Goal: Check status: Check status

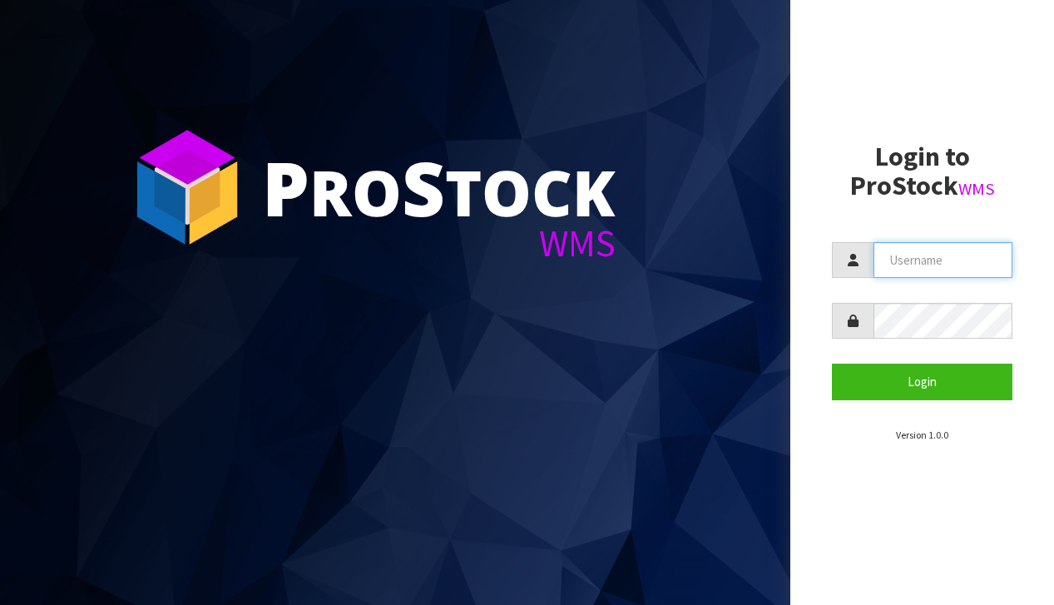
type input "[EMAIL_ADDRESS][DOMAIN_NAME]"
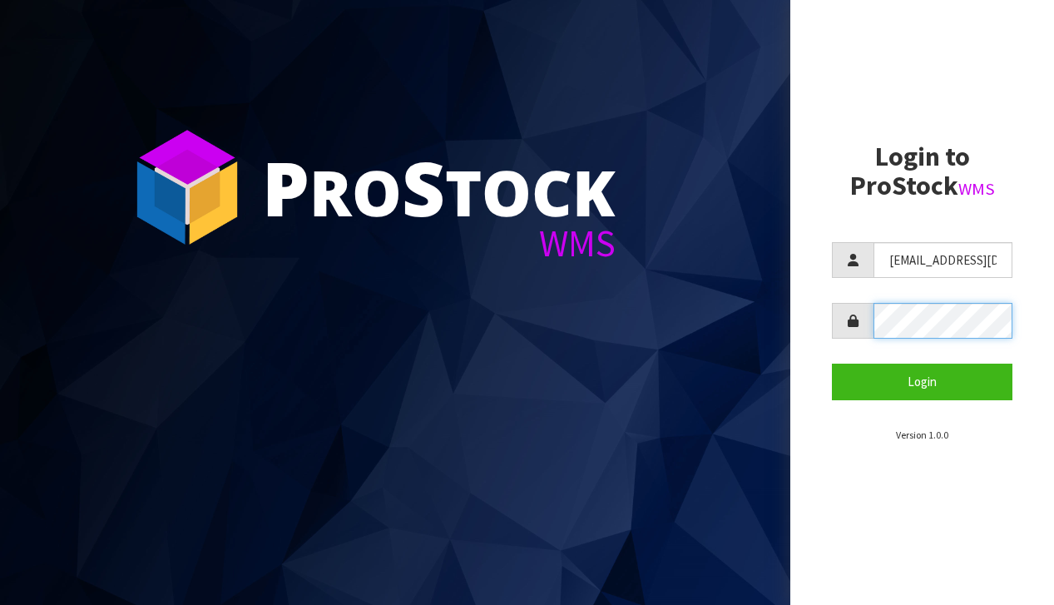
click at [922, 381] on button "Login" at bounding box center [922, 382] width 181 height 36
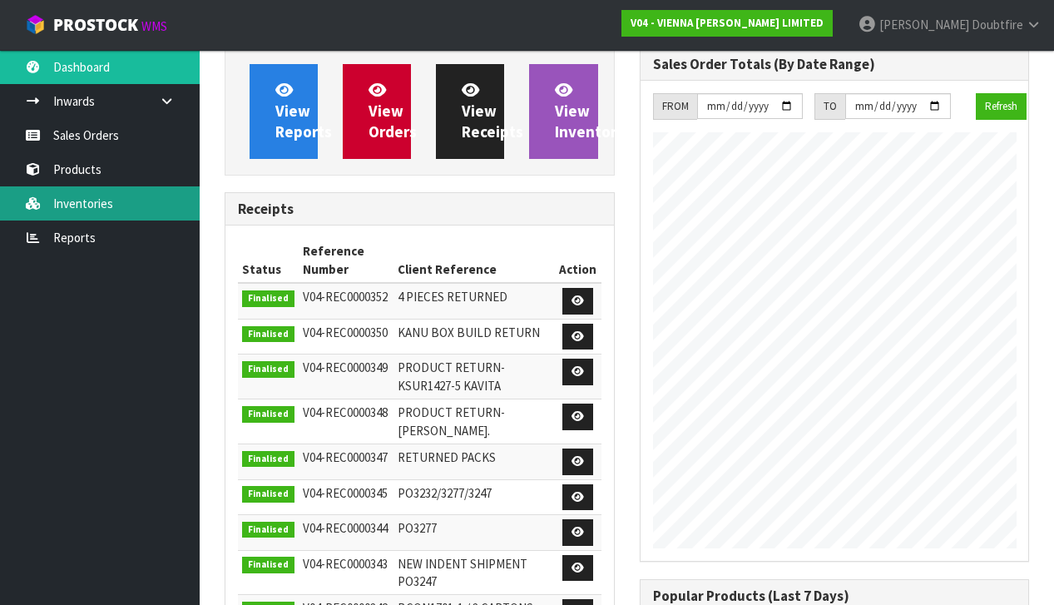
scroll to position [1250, 414]
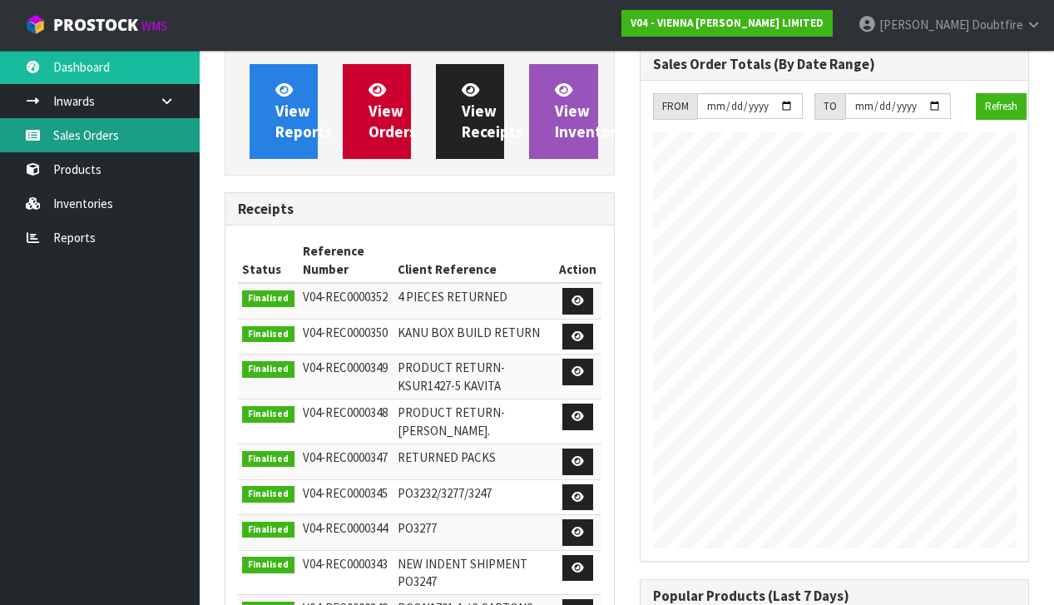
click at [97, 140] on link "Sales Orders" at bounding box center [100, 135] width 200 height 34
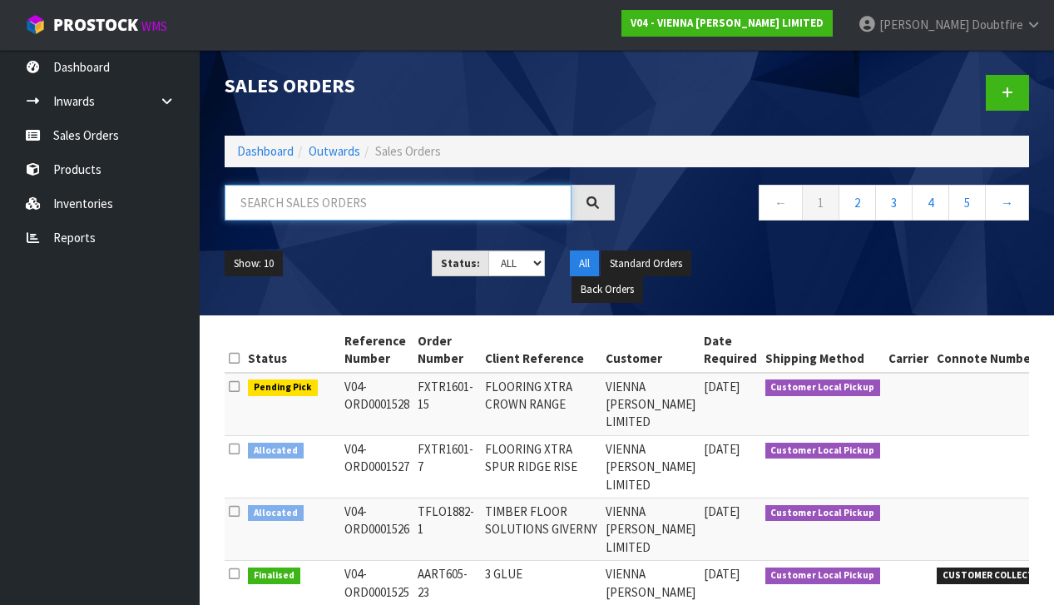
click at [261, 203] on input "text" at bounding box center [398, 203] width 347 height 36
type input "1487"
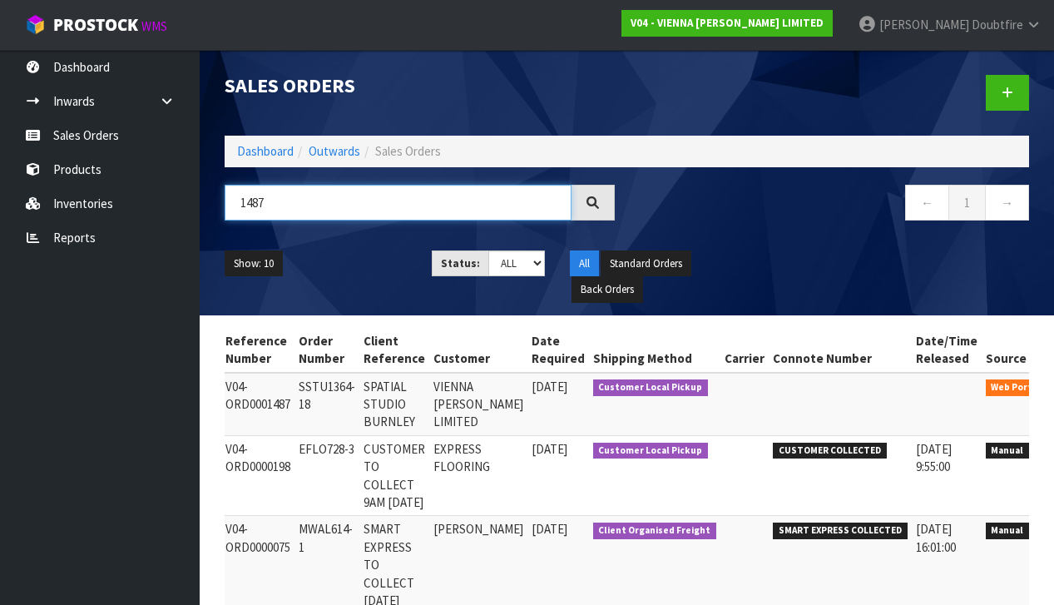
scroll to position [0, 106]
click at [1054, 381] on link at bounding box center [1074, 391] width 31 height 27
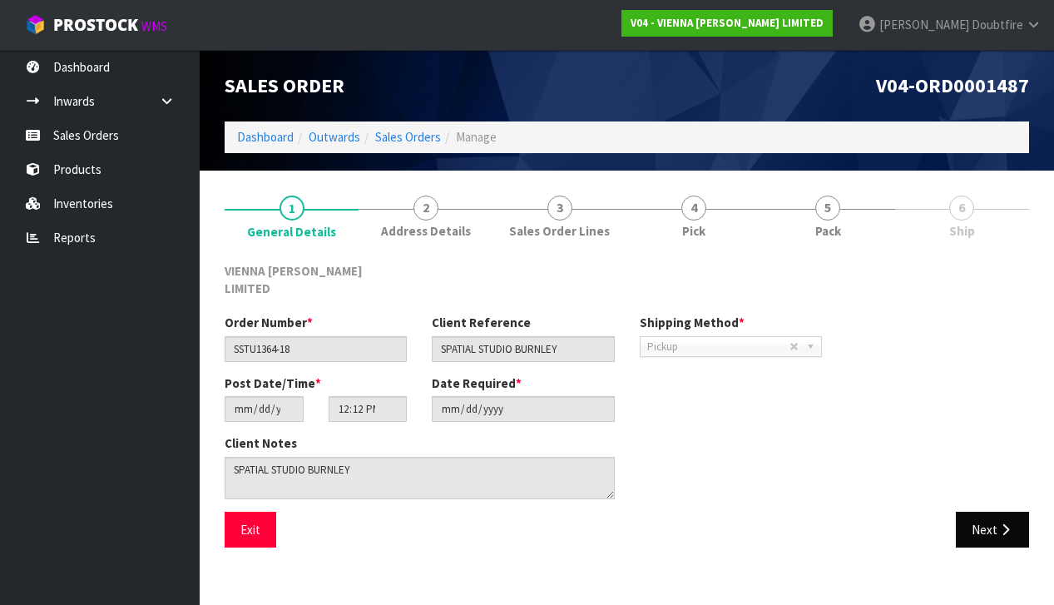
click at [997, 512] on button "Next" at bounding box center [992, 530] width 73 height 36
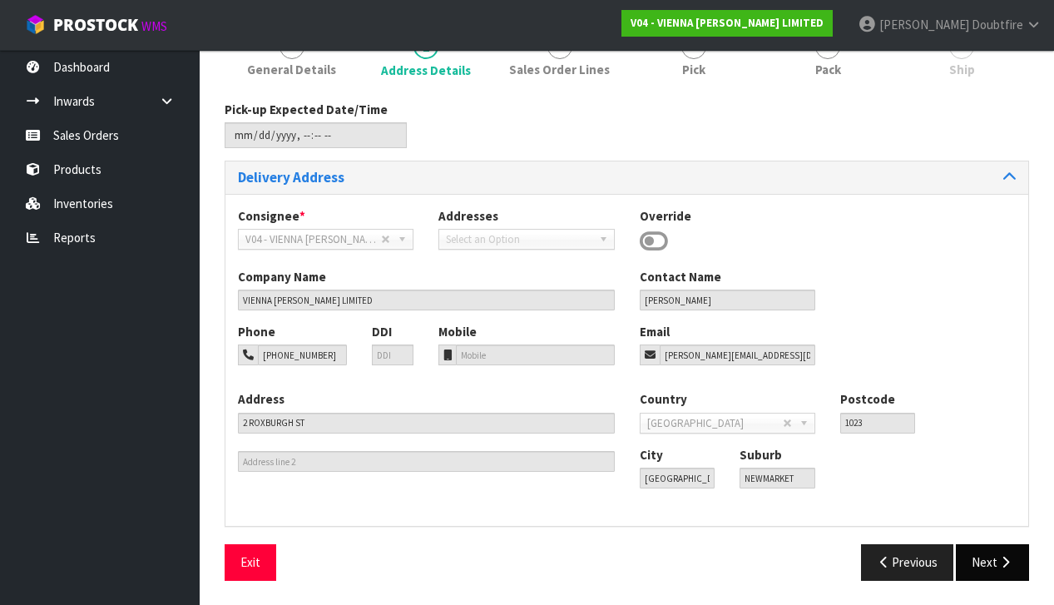
scroll to position [158, 0]
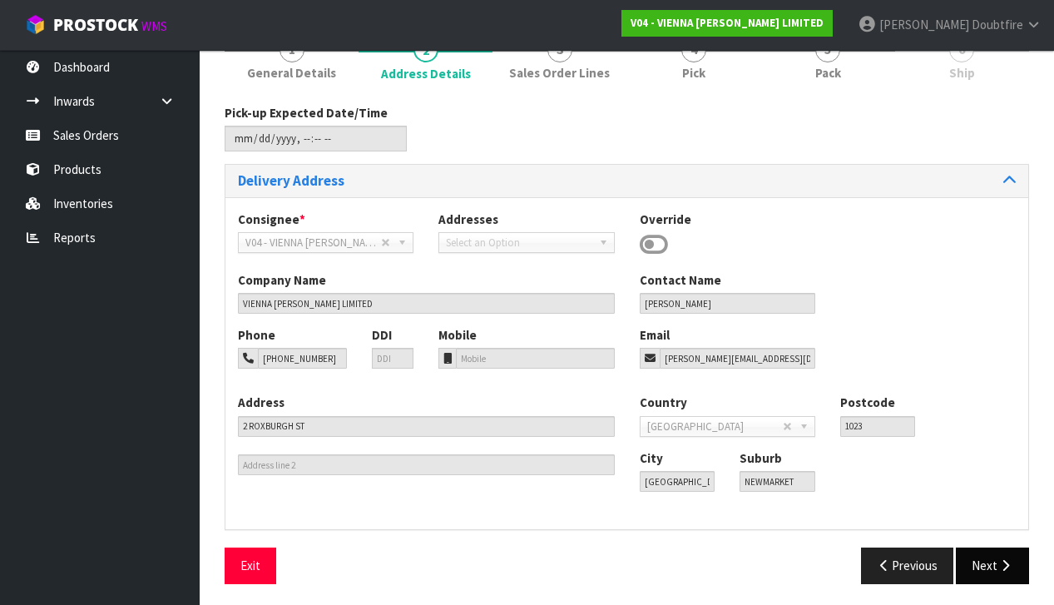
click at [1003, 561] on icon "button" at bounding box center [1006, 565] width 16 height 12
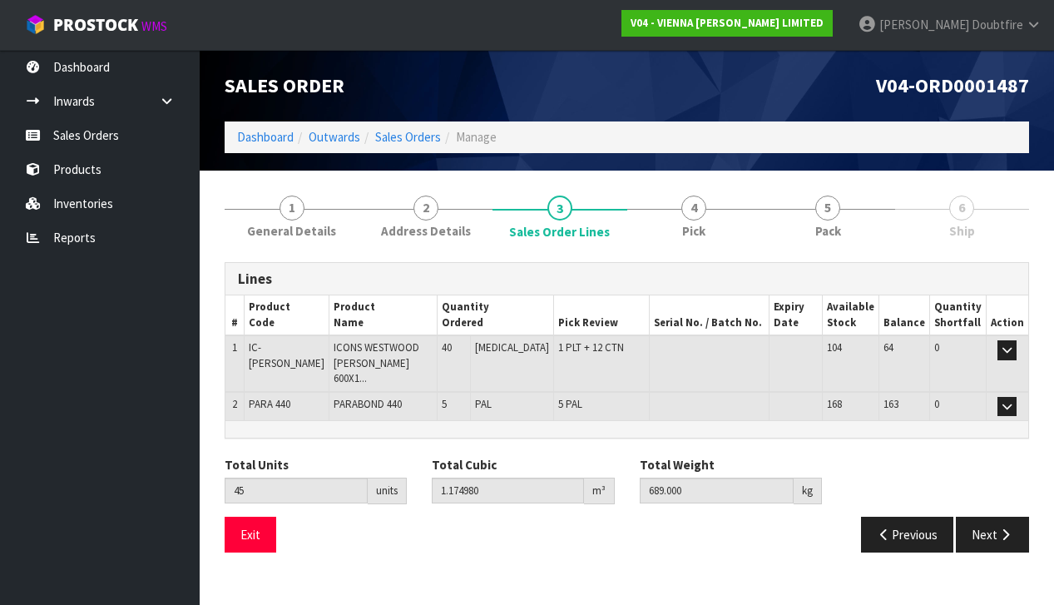
drag, startPoint x: 260, startPoint y: 396, endPoint x: 256, endPoint y: 389, distance: 8.6
click at [260, 396] on td "PARA 440" at bounding box center [286, 406] width 85 height 29
drag, startPoint x: 251, startPoint y: 386, endPoint x: 299, endPoint y: 387, distance: 47.4
click at [311, 392] on td "PARA 440" at bounding box center [286, 406] width 85 height 29
click at [288, 397] on span "PARA 440" at bounding box center [270, 404] width 42 height 14
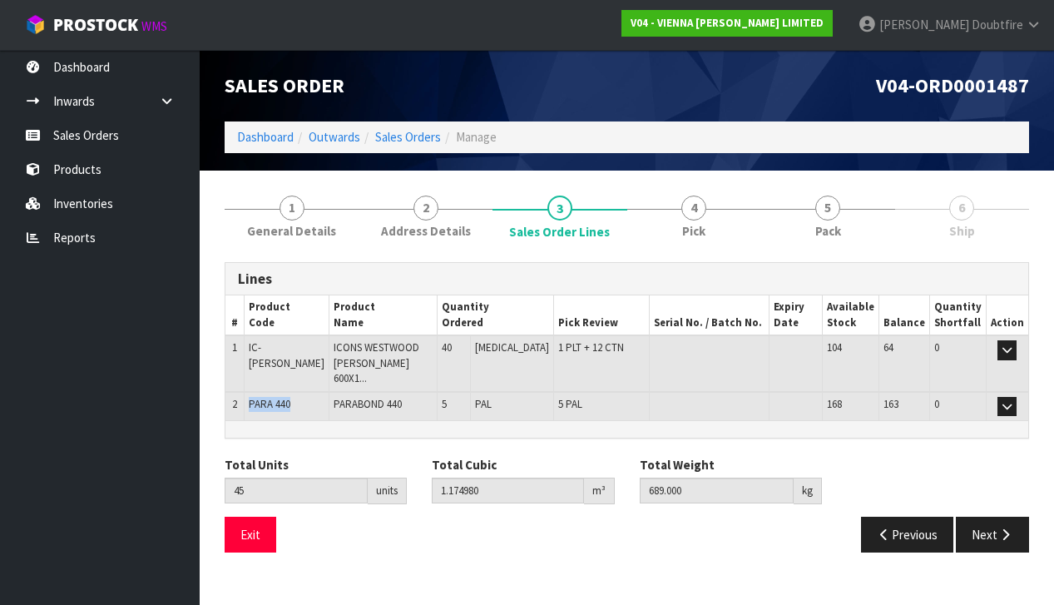
drag, startPoint x: 250, startPoint y: 386, endPoint x: 315, endPoint y: 381, distance: 65.9
click at [315, 392] on td "PARA 440" at bounding box center [286, 406] width 85 height 29
copy span "PARA 440"
click at [445, 560] on section "Edit Sales Order V04-ORD0001487 Dashboard Outwards Sales Orders Manage Sales Or…" at bounding box center [527, 302] width 1054 height 605
